Goal: Subscribe to service/newsletter

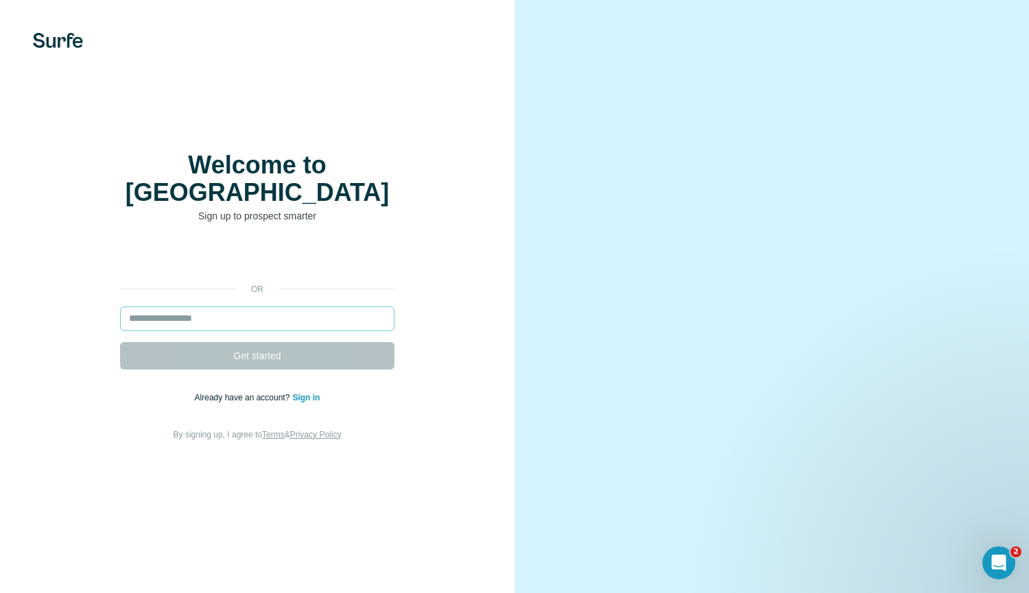
click at [283, 307] on input "email" at bounding box center [257, 319] width 274 height 25
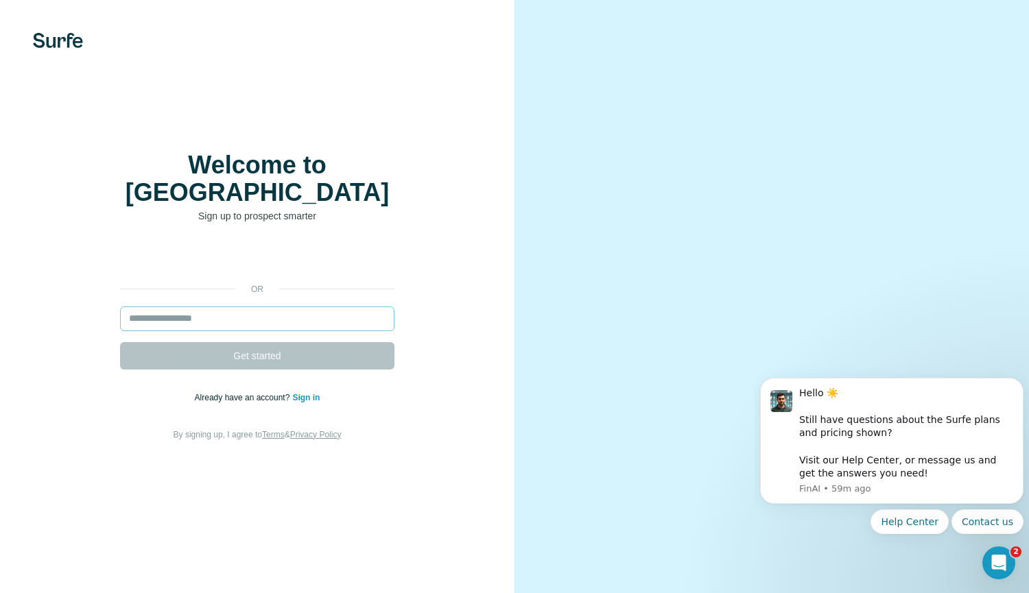
click at [283, 307] on input "email" at bounding box center [257, 319] width 274 height 25
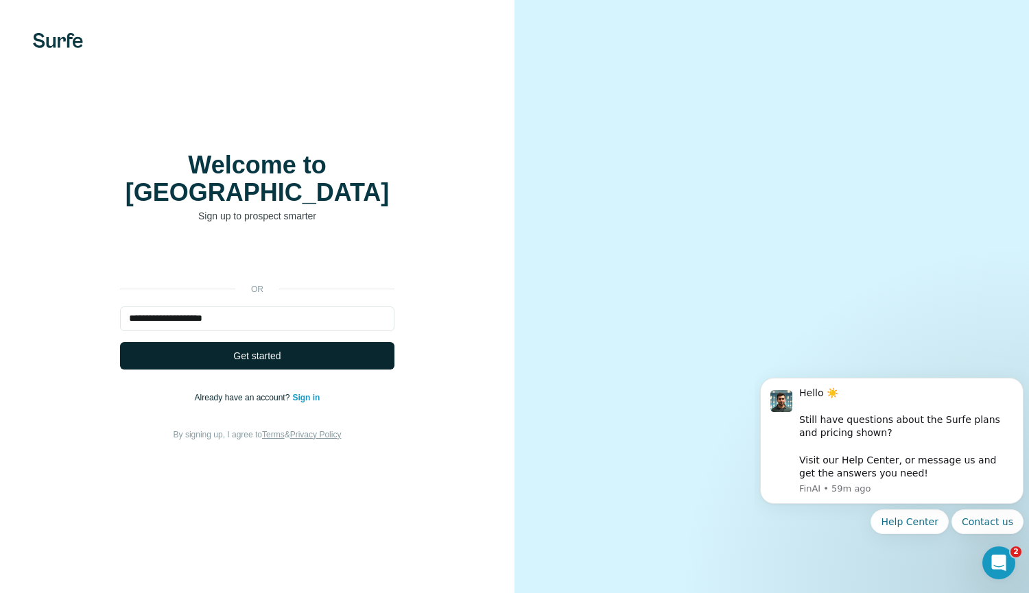
type input "**********"
click at [280, 349] on span "Get started" at bounding box center [256, 356] width 47 height 14
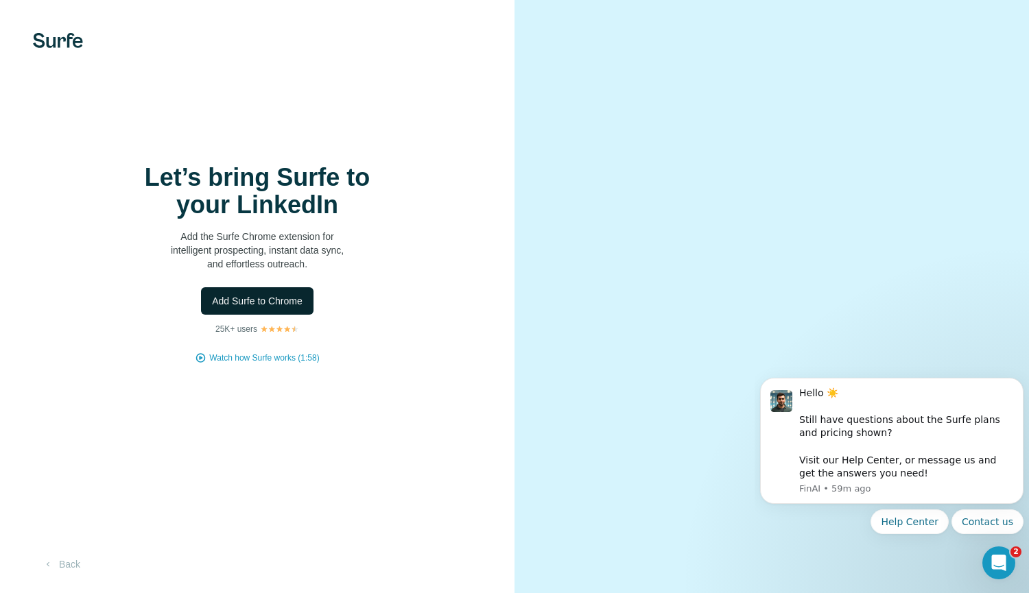
click at [287, 308] on button "Add Surfe to Chrome" at bounding box center [257, 300] width 112 height 27
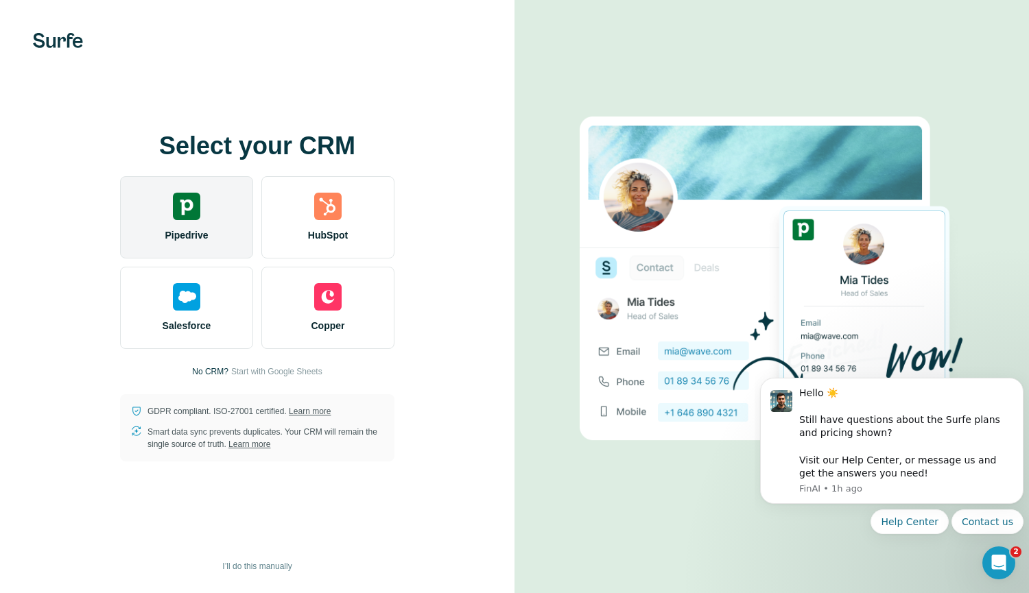
click at [169, 220] on div "Pipedrive" at bounding box center [186, 217] width 133 height 82
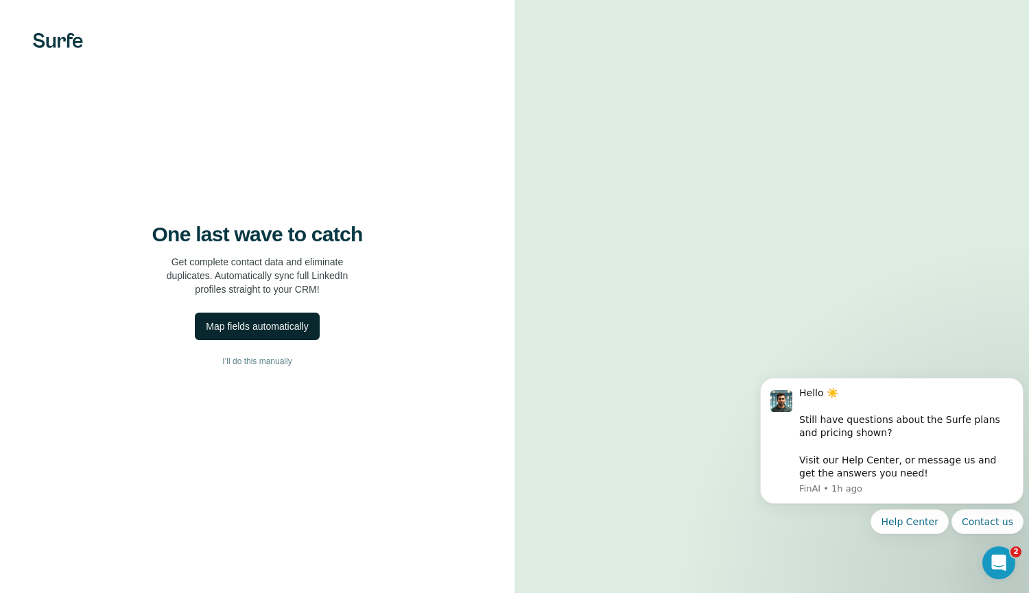
click at [308, 329] on div "Map fields automatically" at bounding box center [257, 327] width 102 height 14
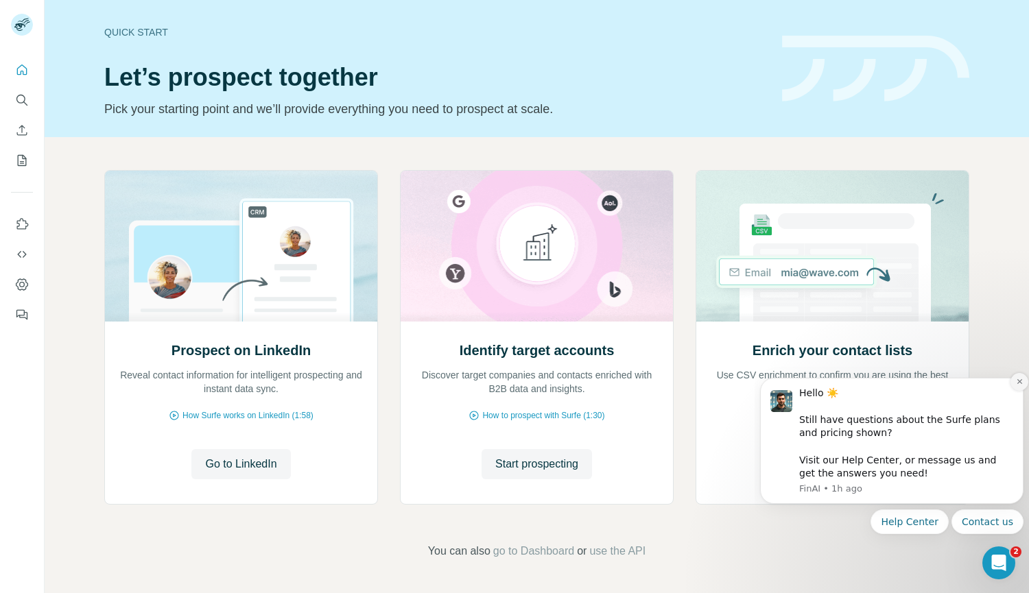
click at [1018, 379] on icon "Dismiss notification" at bounding box center [1020, 382] width 8 height 8
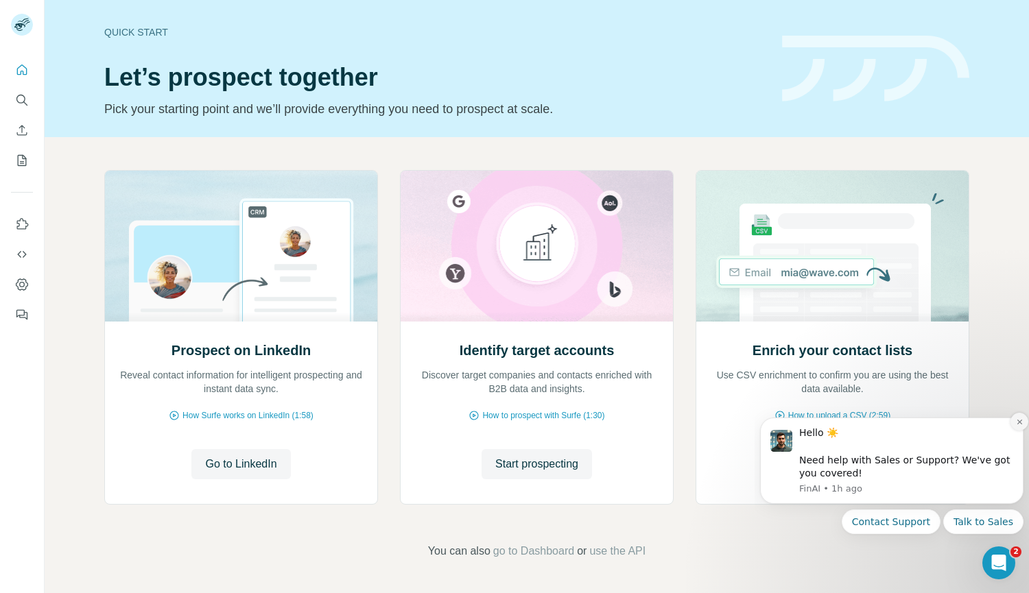
click at [1016, 429] on button "Dismiss notification" at bounding box center [1019, 422] width 18 height 18
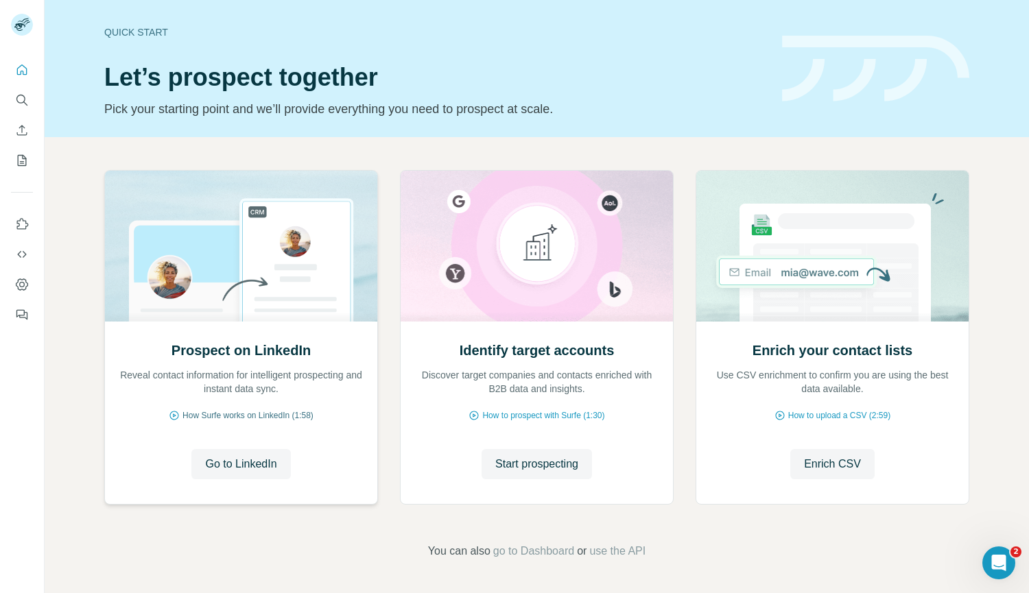
click at [295, 416] on span "How Surfe works on LinkedIn (1:58)" at bounding box center [247, 415] width 131 height 12
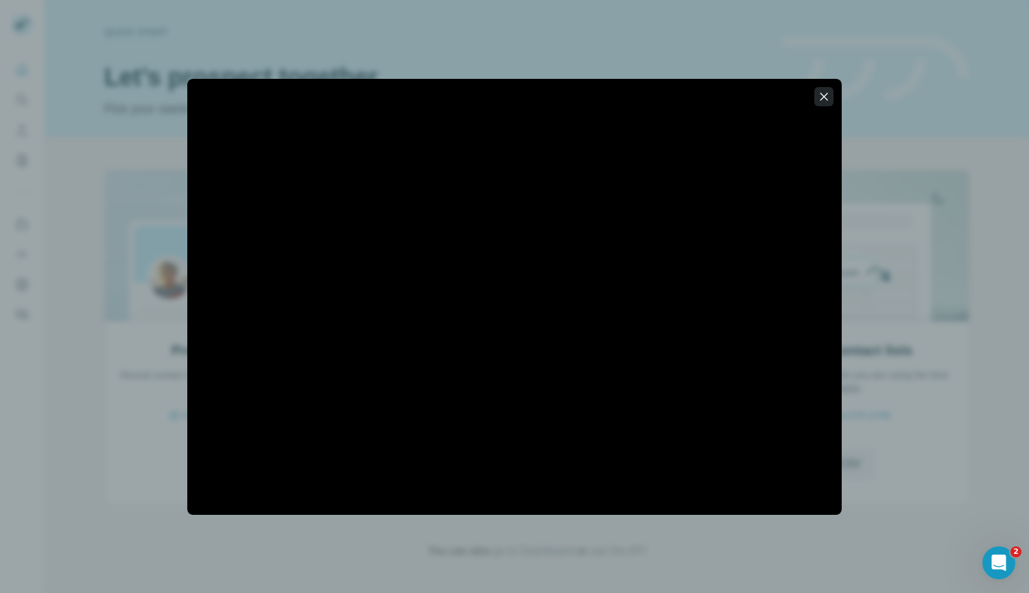
click at [823, 102] on icon "button" at bounding box center [824, 97] width 14 height 14
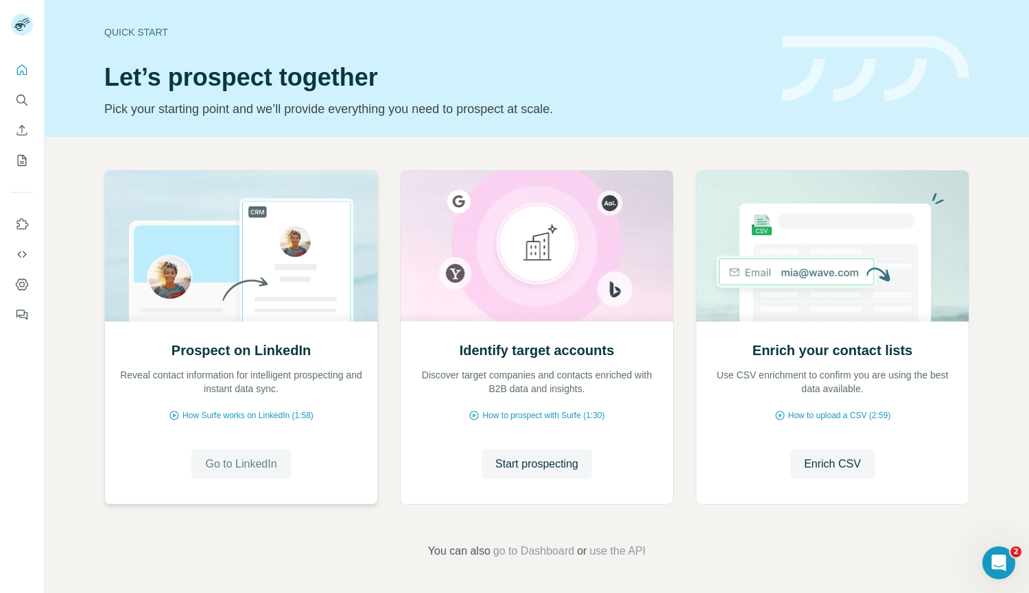
click at [253, 462] on span "Go to LinkedIn" at bounding box center [240, 464] width 71 height 16
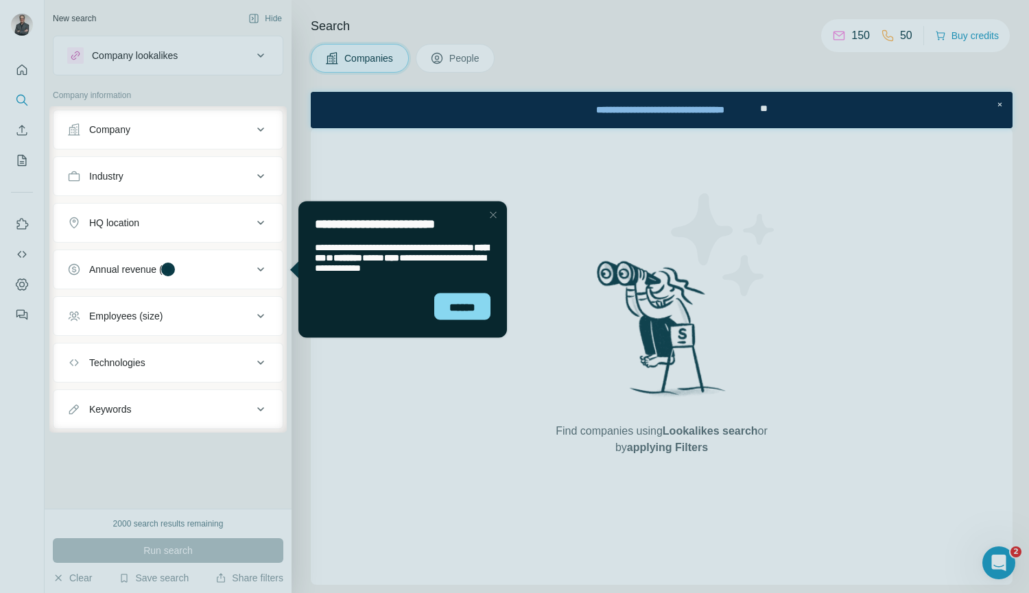
click at [489, 219] on div "Close Step" at bounding box center [493, 214] width 16 height 16
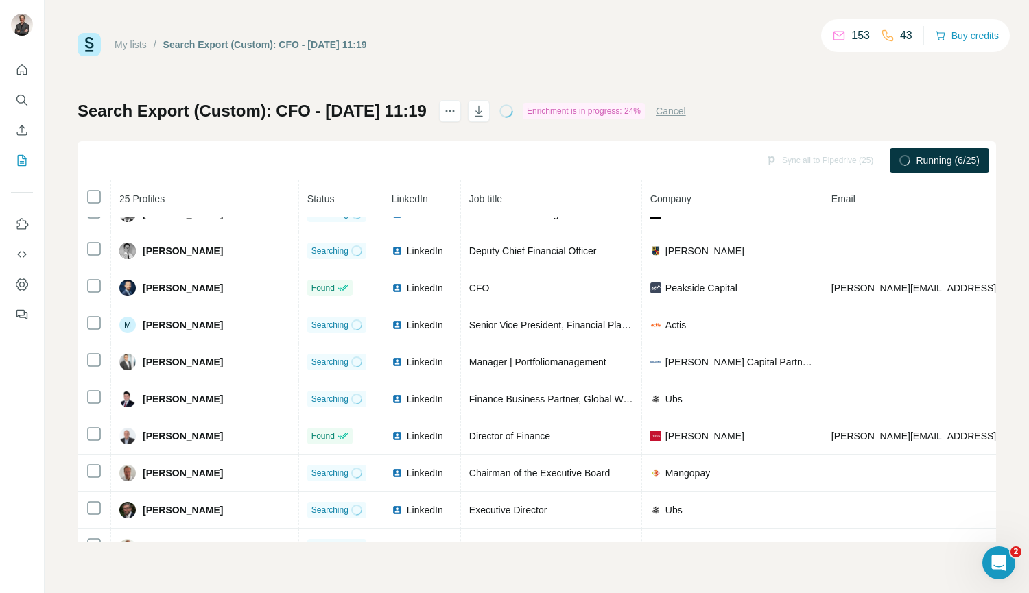
scroll to position [608, 0]
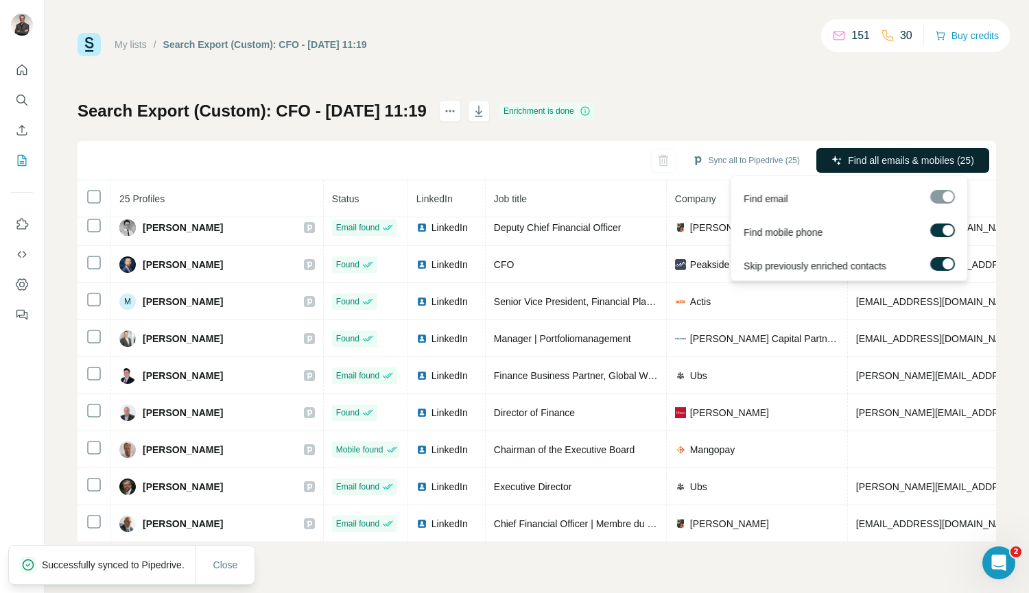
click at [855, 161] on span "Find all emails & mobiles (25)" at bounding box center [911, 161] width 126 height 14
